Goal: Information Seeking & Learning: Learn about a topic

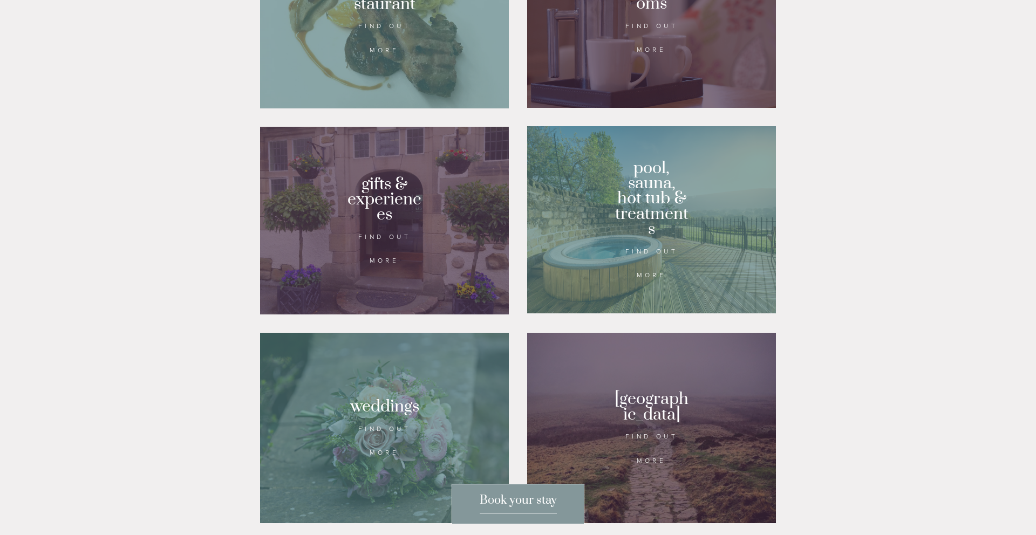
scroll to position [804, 0]
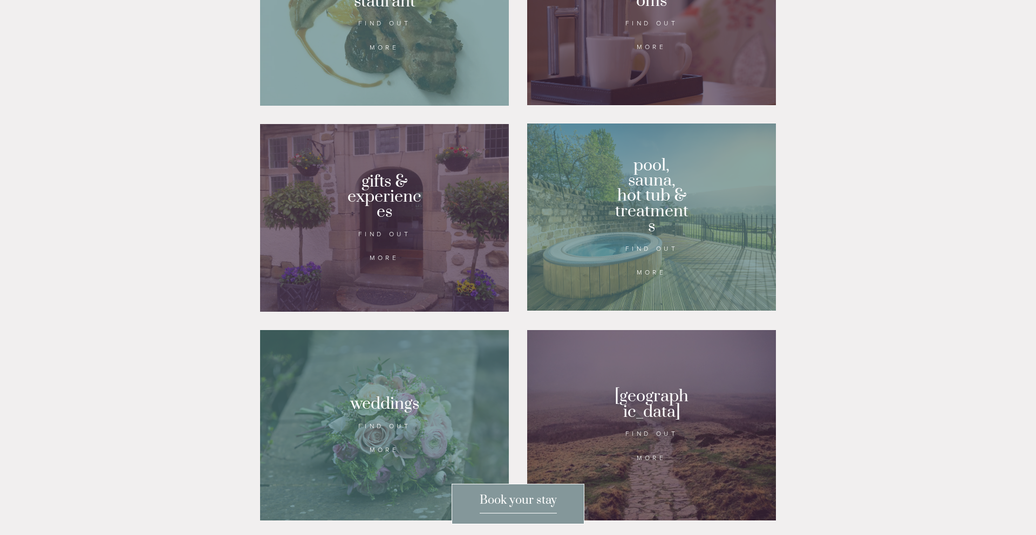
drag, startPoint x: 786, startPoint y: 238, endPoint x: 780, endPoint y: 237, distance: 6.5
click at [669, 245] on div at bounding box center [651, 217] width 249 height 187
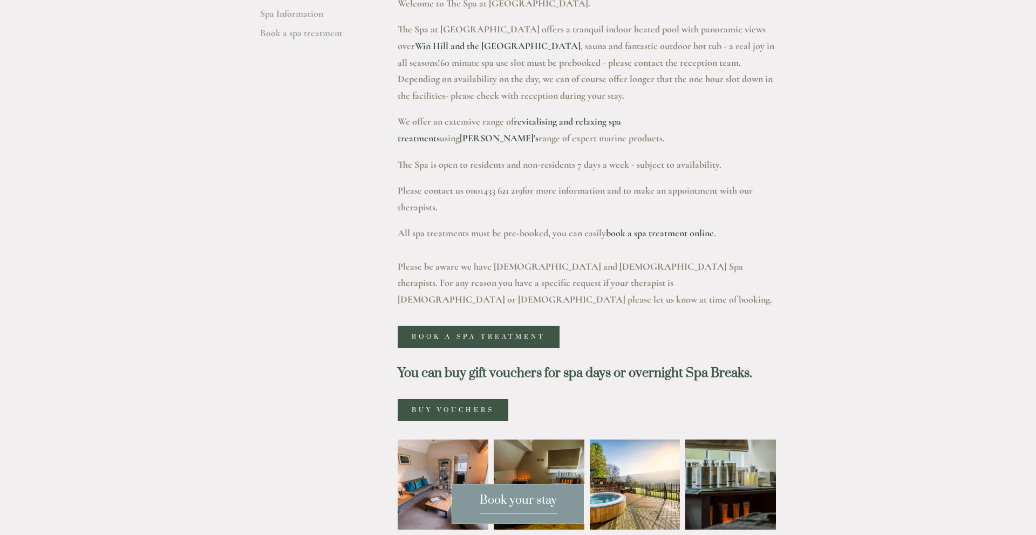
scroll to position [355, 0]
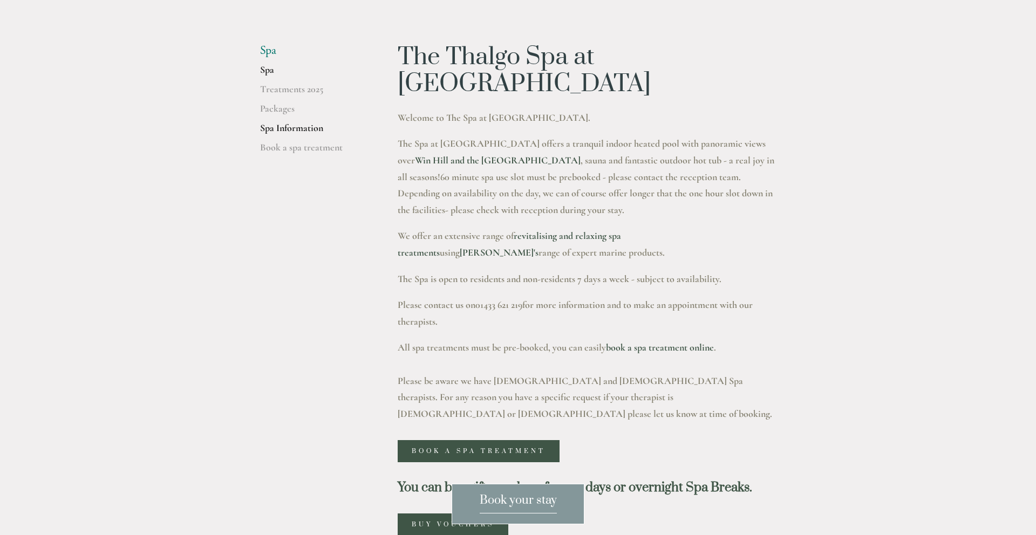
click at [286, 126] on link "Spa Information" at bounding box center [311, 131] width 103 height 19
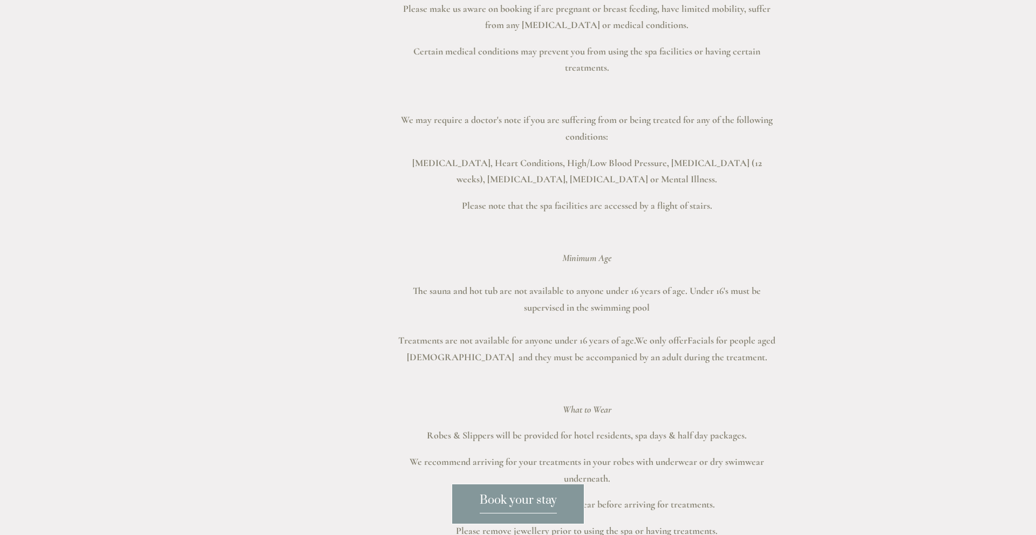
scroll to position [562, 0]
click at [512, 525] on p "Please remove jewellery prior to using the spa or having treatments." at bounding box center [587, 532] width 378 height 17
click at [517, 504] on span "Book your stay" at bounding box center [518, 503] width 77 height 20
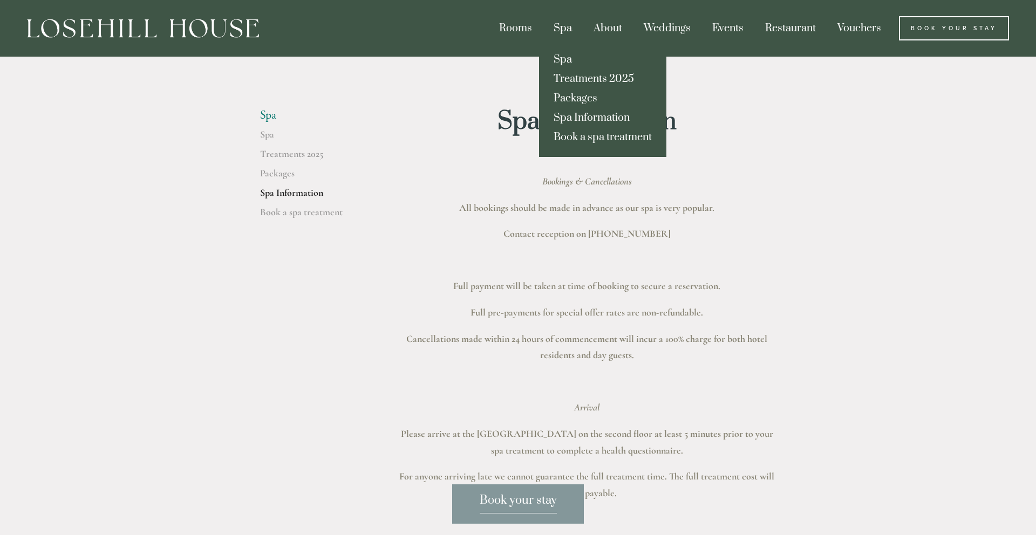
click at [562, 26] on div "Spa" at bounding box center [563, 28] width 38 height 24
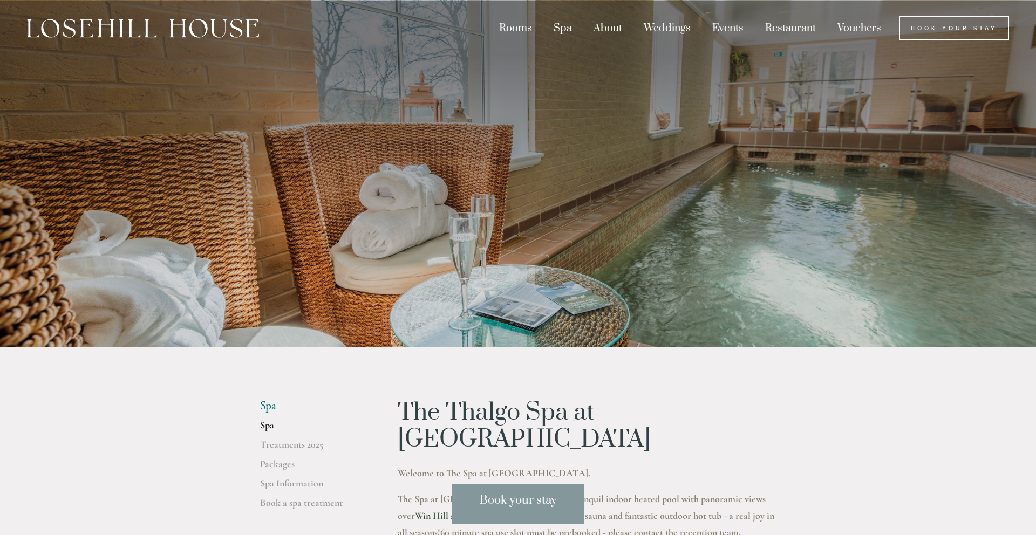
scroll to position [227, 0]
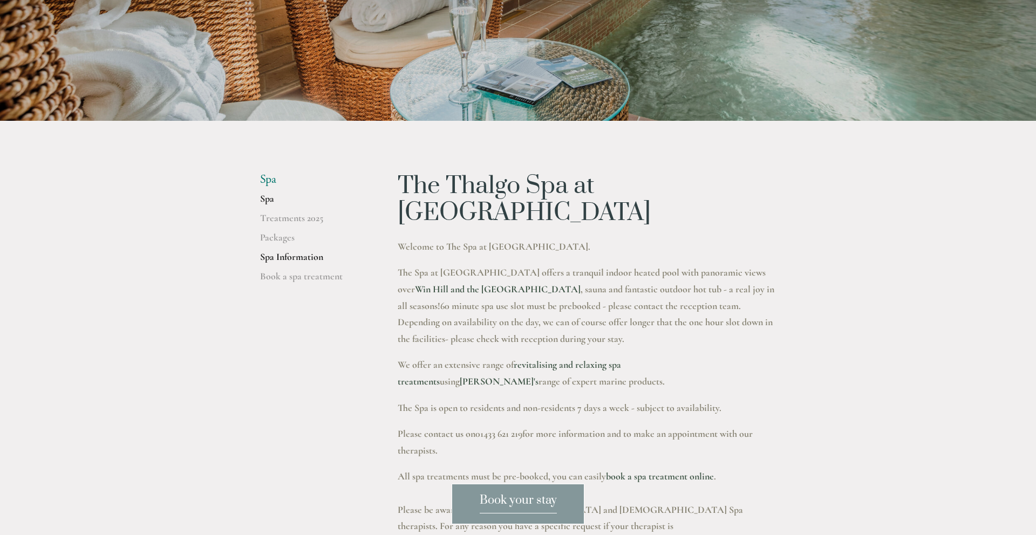
click at [310, 261] on link "Spa Information" at bounding box center [311, 260] width 103 height 19
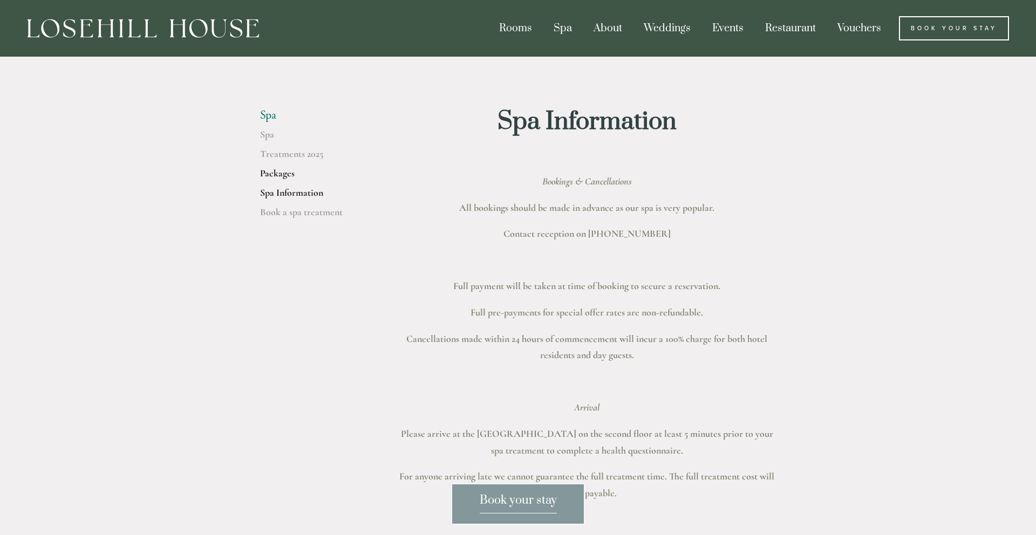
click at [282, 171] on link "Packages" at bounding box center [311, 176] width 103 height 19
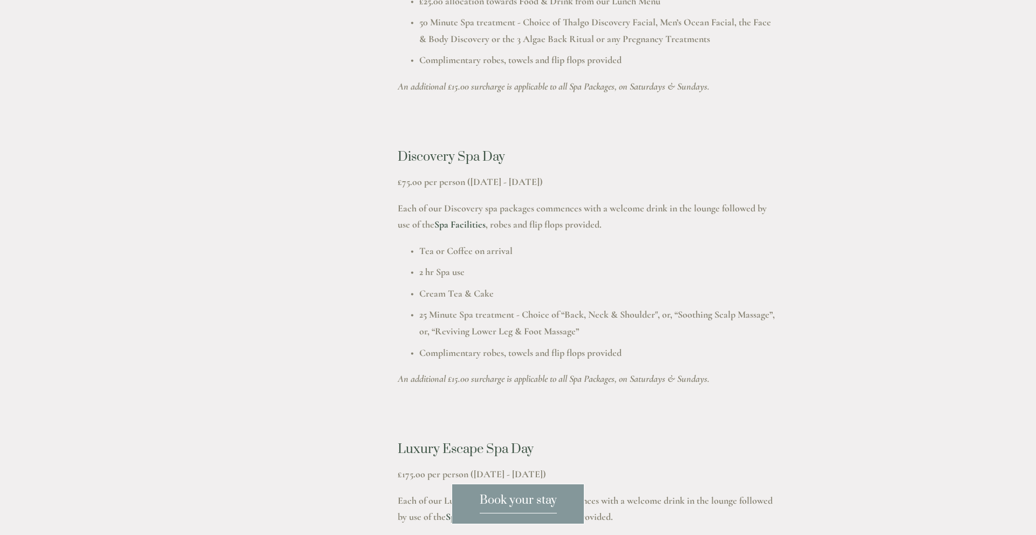
scroll to position [865, 0]
